Goal: Find specific page/section: Find specific page/section

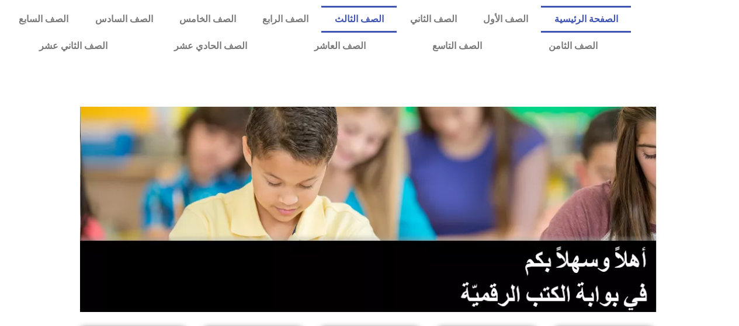
click at [390, 20] on link "الصف الثالث" at bounding box center [358, 19] width 75 height 27
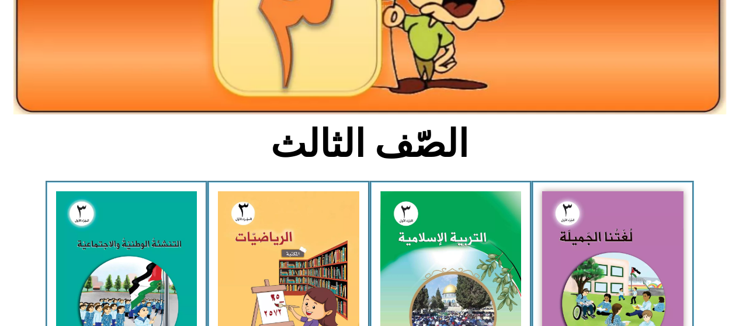
scroll to position [189, 0]
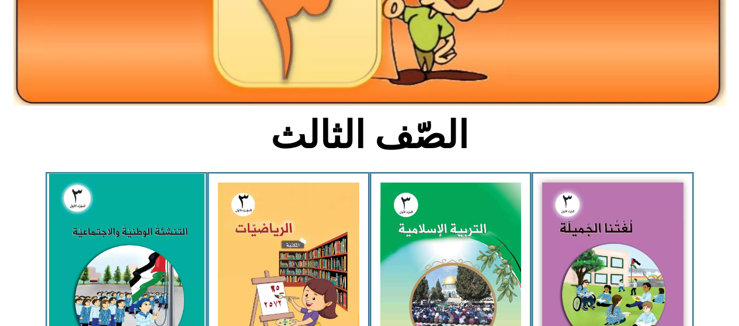
click at [131, 239] on img at bounding box center [125, 270] width 155 height 193
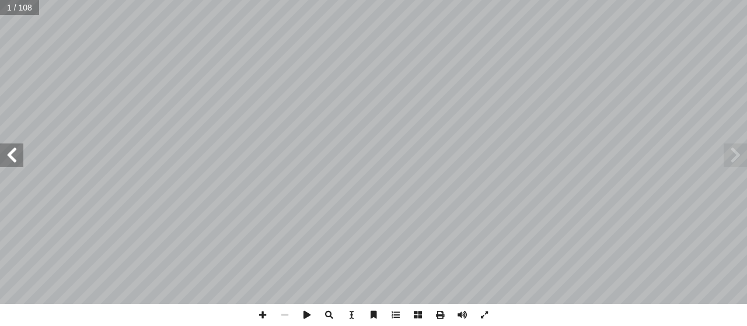
click at [15, 152] on span at bounding box center [11, 155] width 23 height 23
click at [8, 153] on span at bounding box center [11, 155] width 23 height 23
click at [8, 152] on span at bounding box center [11, 155] width 23 height 23
click at [9, 152] on span at bounding box center [11, 155] width 23 height 23
click at [11, 151] on span at bounding box center [11, 155] width 23 height 23
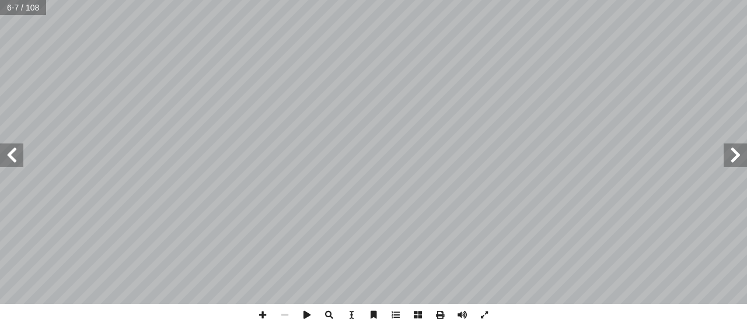
click at [11, 155] on span at bounding box center [11, 155] width 23 height 23
click at [11, 151] on span at bounding box center [11, 155] width 23 height 23
click at [8, 156] on span at bounding box center [11, 155] width 23 height 23
click at [5, 156] on span at bounding box center [11, 155] width 23 height 23
click at [1, 156] on span at bounding box center [11, 155] width 23 height 23
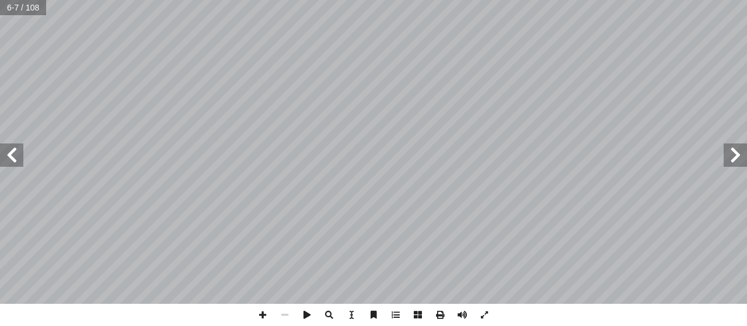
click at [1, 156] on span at bounding box center [11, 155] width 23 height 23
click at [733, 156] on span at bounding box center [735, 155] width 23 height 23
